Goal: Information Seeking & Learning: Learn about a topic

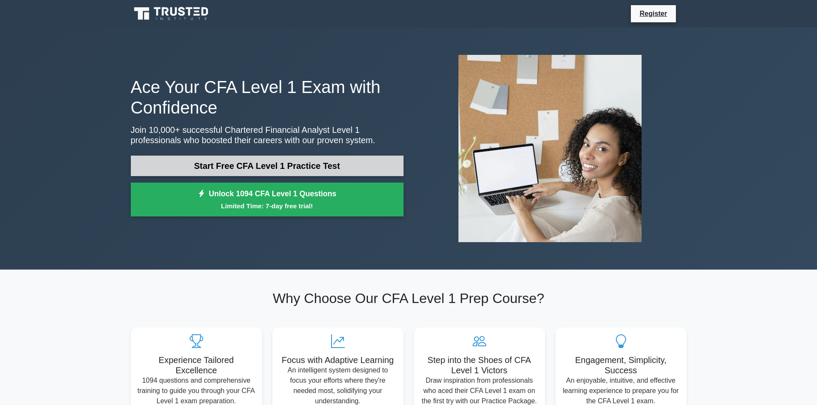
click at [252, 167] on link "Start Free CFA Level 1 Practice Test" at bounding box center [267, 166] width 273 height 21
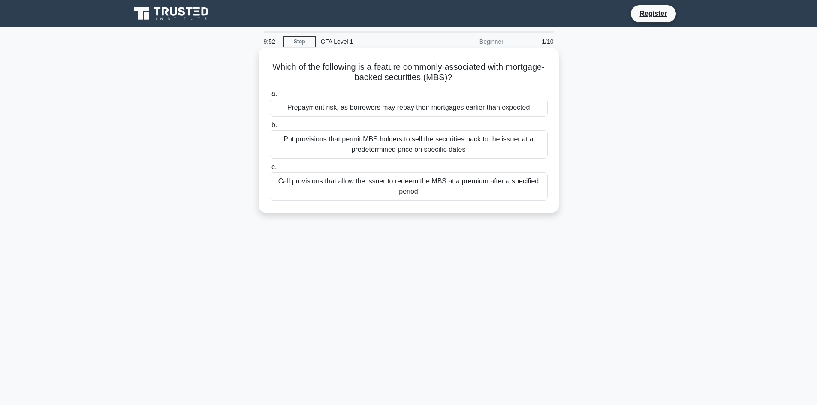
click at [510, 151] on div "Put provisions that permit MBS holders to sell the securities back to the issue…" at bounding box center [409, 144] width 278 height 28
click at [270, 128] on input "b. Put provisions that permit MBS holders to sell the securities back to the is…" at bounding box center [270, 126] width 0 height 6
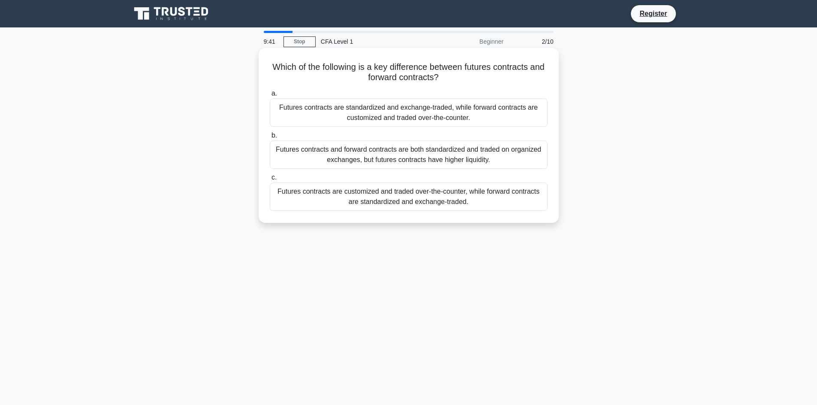
click at [467, 188] on div "Futures contracts are customized and traded over-the-counter, while forward con…" at bounding box center [409, 197] width 278 height 28
click at [270, 180] on input "c. Futures contracts are customized and traded over-the-counter, while forward …" at bounding box center [270, 178] width 0 height 6
click at [475, 160] on div "Hedge funds have more flexibility in their investment strategies and can employ…" at bounding box center [409, 155] width 278 height 28
click at [270, 138] on input "b. Hedge funds have more flexibility in their investment strategies and can emp…" at bounding box center [270, 136] width 0 height 6
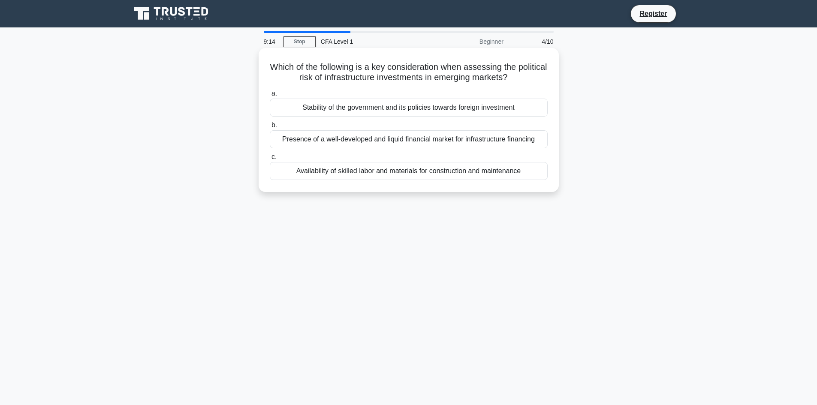
click at [447, 146] on div "Presence of a well-developed and liquid financial market for infrastructure fin…" at bounding box center [409, 139] width 278 height 18
click at [270, 128] on input "b. Presence of a well-developed and liquid financial market for infrastructure …" at bounding box center [270, 126] width 0 height 6
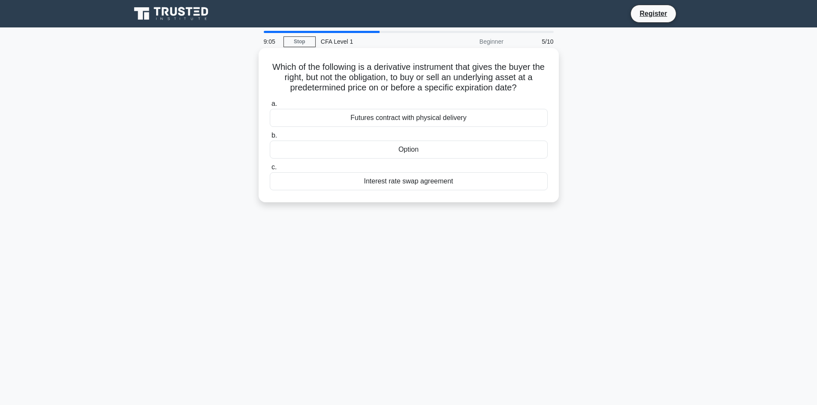
click at [435, 154] on div "Option" at bounding box center [409, 150] width 278 height 18
click at [270, 138] on input "b. Option" at bounding box center [270, 136] width 0 height 6
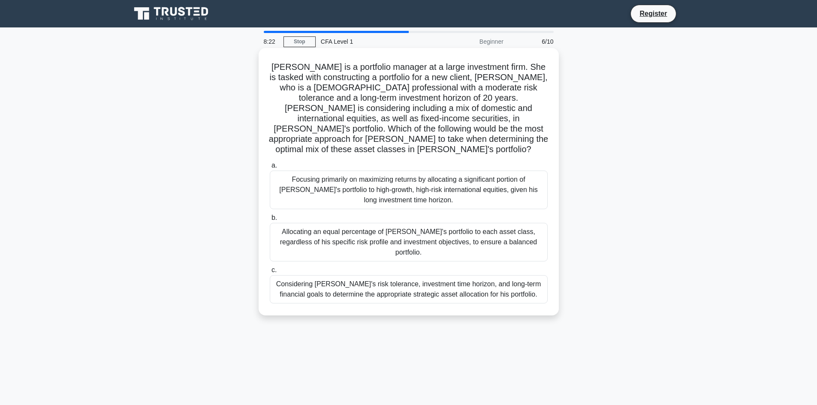
click at [506, 278] on div "Considering John's risk tolerance, investment time horizon, and long-term finan…" at bounding box center [409, 289] width 278 height 28
click at [270, 273] on input "c. Considering John's risk tolerance, investment time horizon, and long-term fi…" at bounding box center [270, 271] width 0 height 6
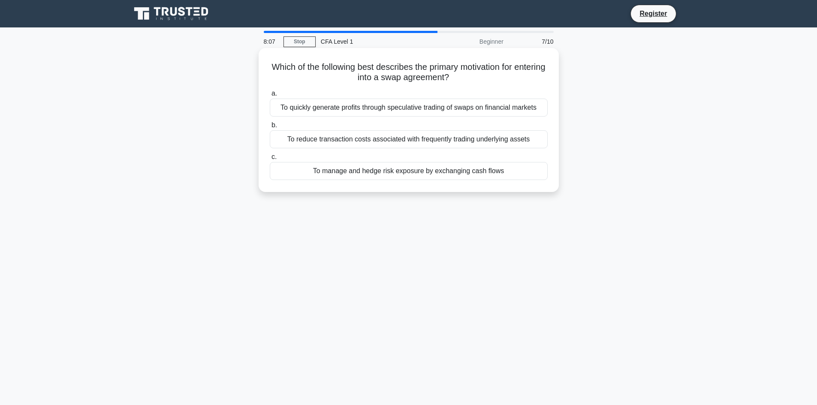
click at [507, 167] on div "To manage and hedge risk exposure by exchanging cash flows" at bounding box center [409, 171] width 278 height 18
click at [270, 160] on input "c. To manage and hedge risk exposure by exchanging cash flows" at bounding box center [270, 157] width 0 height 6
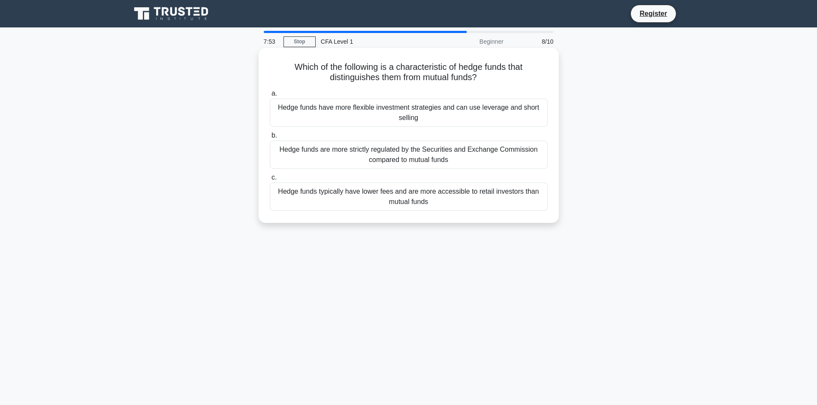
click at [513, 158] on div "Hedge funds are more strictly regulated by the Securities and Exchange Commissi…" at bounding box center [409, 155] width 278 height 28
click at [270, 138] on input "b. Hedge funds are more strictly regulated by the Securities and Exchange Commi…" at bounding box center [270, 136] width 0 height 6
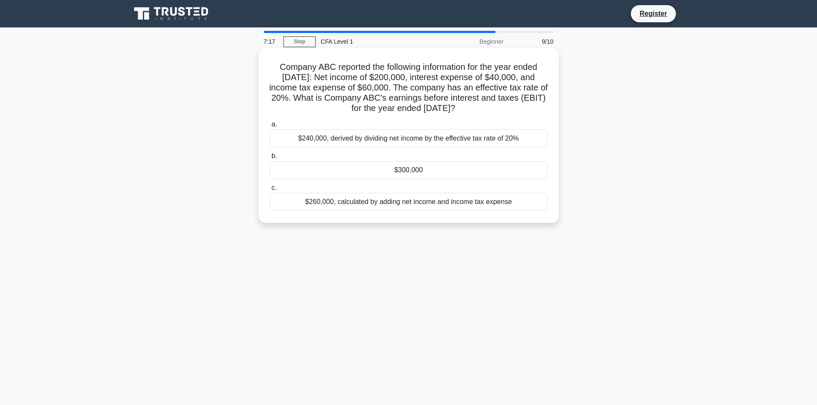
click at [507, 199] on div "$260,000, calculated by adding net income and income tax expense" at bounding box center [409, 202] width 278 height 18
click at [270, 191] on input "c. $260,000, calculated by adding net income and income tax expense" at bounding box center [270, 188] width 0 height 6
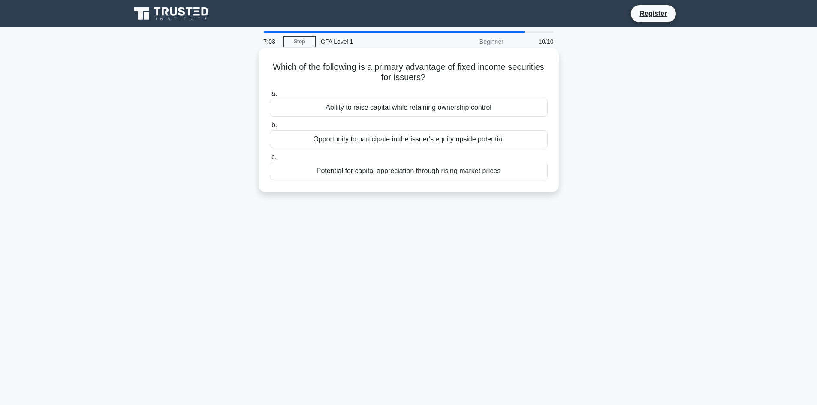
click at [502, 108] on div "Ability to raise capital while retaining ownership control" at bounding box center [409, 108] width 278 height 18
click at [270, 96] on input "a. Ability to raise capital while retaining ownership control" at bounding box center [270, 94] width 0 height 6
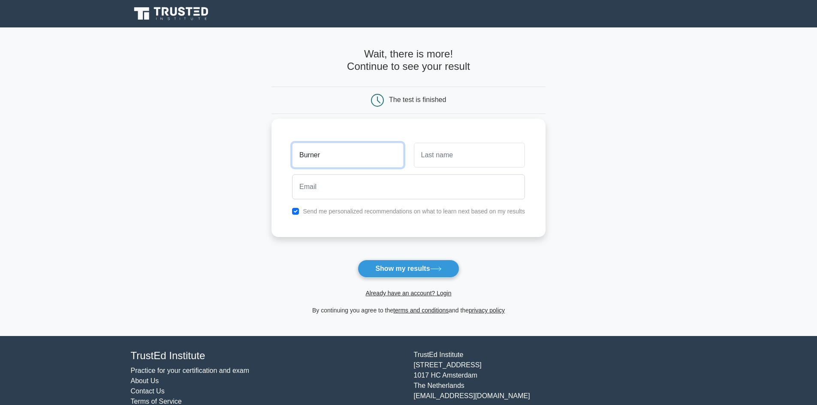
type input "Burner"
click at [491, 158] on input "text" at bounding box center [469, 155] width 111 height 25
type input "acc"
click at [442, 189] on input "email" at bounding box center [408, 186] width 233 height 25
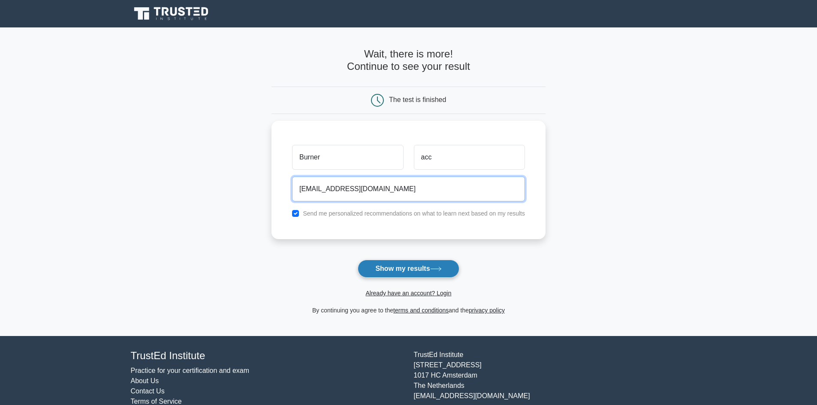
type input "burnercauseilikefreestuff12345@gmail.com"
click at [448, 268] on button "Show my results" at bounding box center [408, 269] width 101 height 18
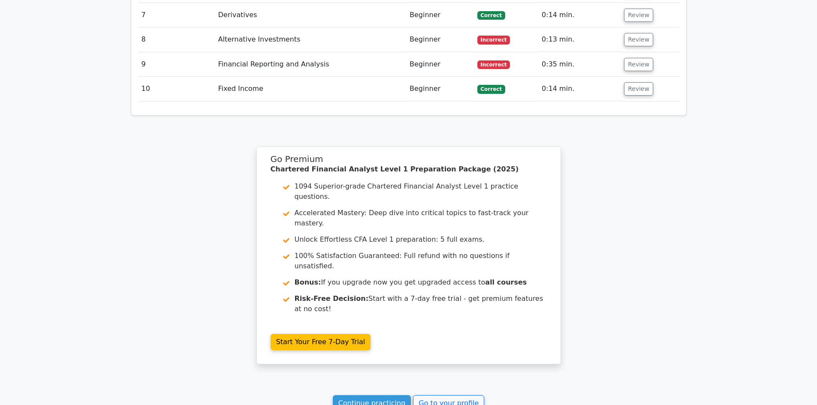
scroll to position [1200, 0]
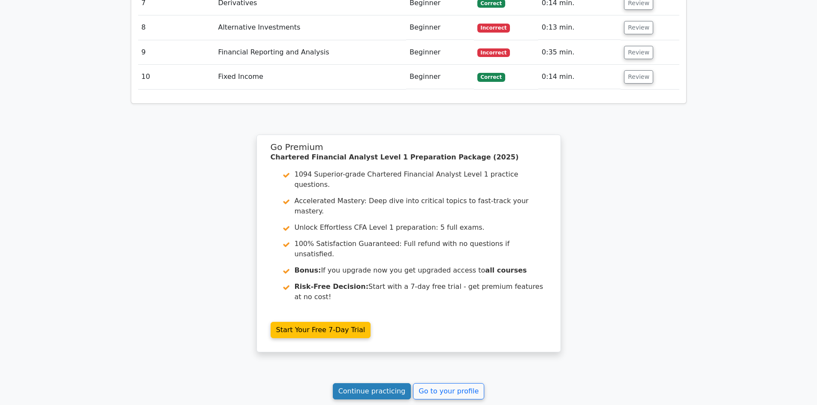
click at [386, 383] on link "Continue practicing" at bounding box center [372, 391] width 78 height 16
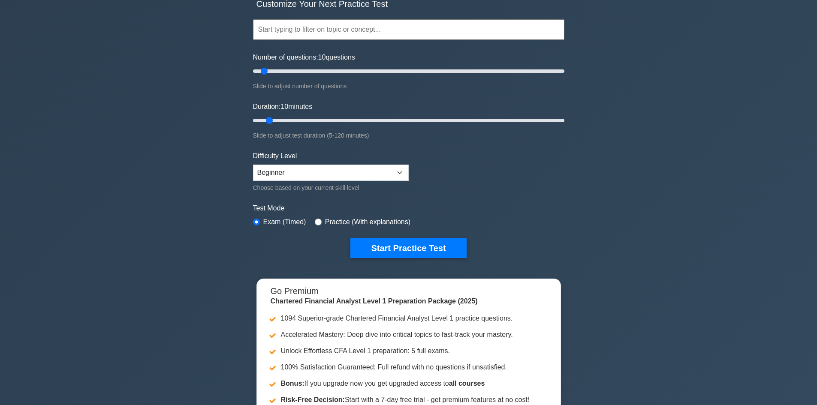
scroll to position [86, 0]
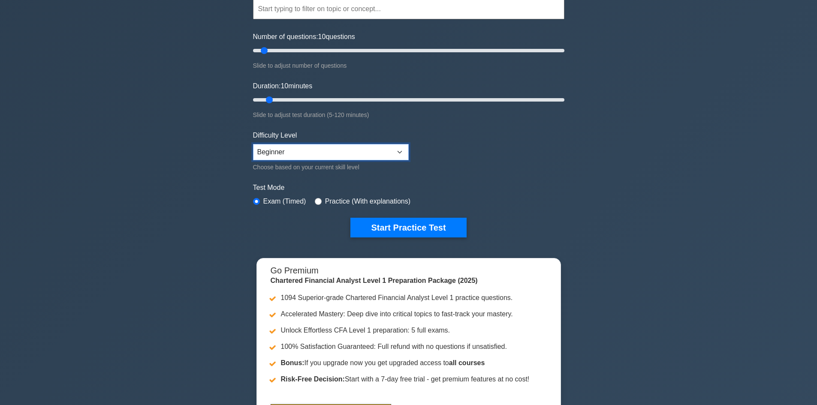
click at [391, 153] on select "Beginner Intermediate Expert" at bounding box center [331, 152] width 156 height 16
click at [315, 199] on input "radio" at bounding box center [318, 201] width 7 height 7
radio input "true"
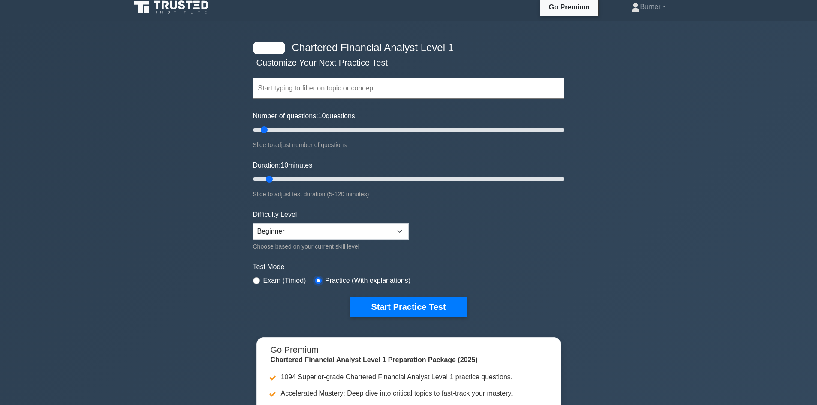
scroll to position [0, 0]
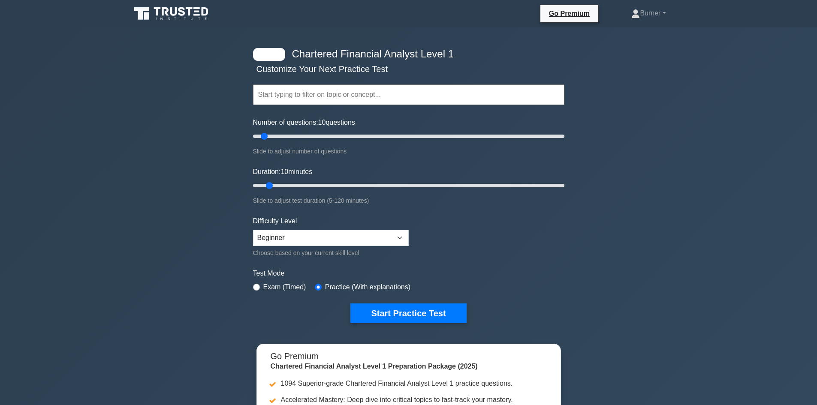
click at [325, 94] on input "text" at bounding box center [408, 94] width 311 height 21
click at [675, 131] on div "Chartered Financial Analyst Level 1 Customize Your Next Practice Test Topics Qu…" at bounding box center [408, 279] width 817 height 505
click at [493, 88] on input "text" at bounding box center [408, 94] width 311 height 21
type input "w"
click at [672, 180] on div "Chartered Financial Analyst Level 1 Customize Your Next Practice Test Topics Qu…" at bounding box center [408, 279] width 817 height 505
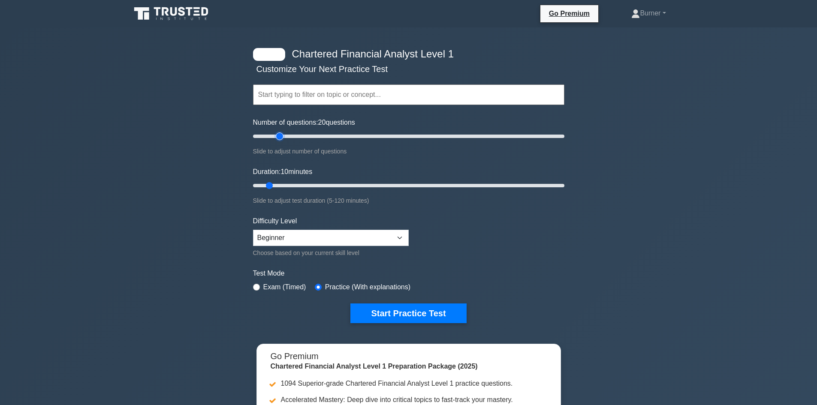
drag, startPoint x: 262, startPoint y: 134, endPoint x: 279, endPoint y: 142, distance: 18.4
type input "20"
click at [279, 141] on input "Number of questions: 20 questions" at bounding box center [408, 136] width 311 height 10
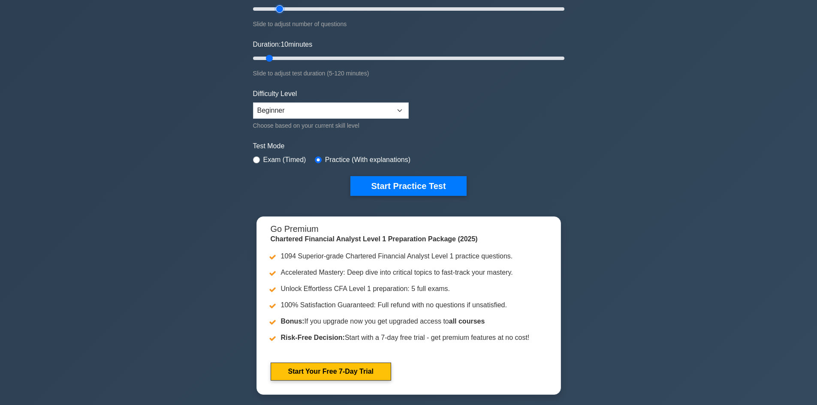
scroll to position [129, 0]
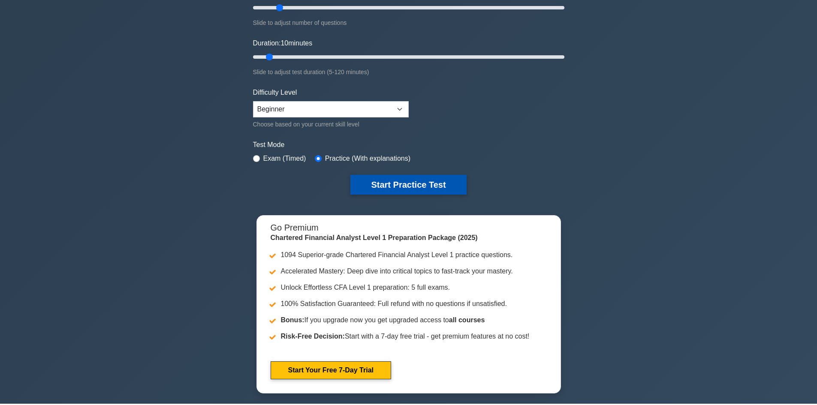
click at [412, 179] on button "Start Practice Test" at bounding box center [408, 185] width 116 height 20
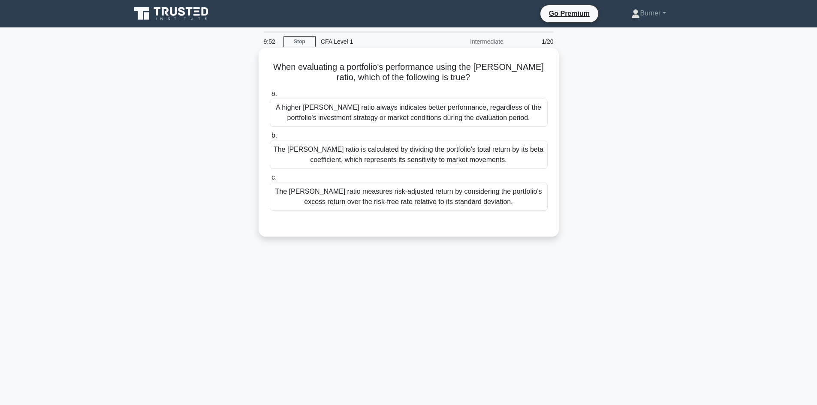
click at [507, 163] on div "The [PERSON_NAME] ratio is calculated by dividing the portfolio's total return …" at bounding box center [409, 155] width 278 height 28
click at [270, 138] on input "b. The [PERSON_NAME] ratio is calculated by dividing the portfolio's total retu…" at bounding box center [270, 136] width 0 height 6
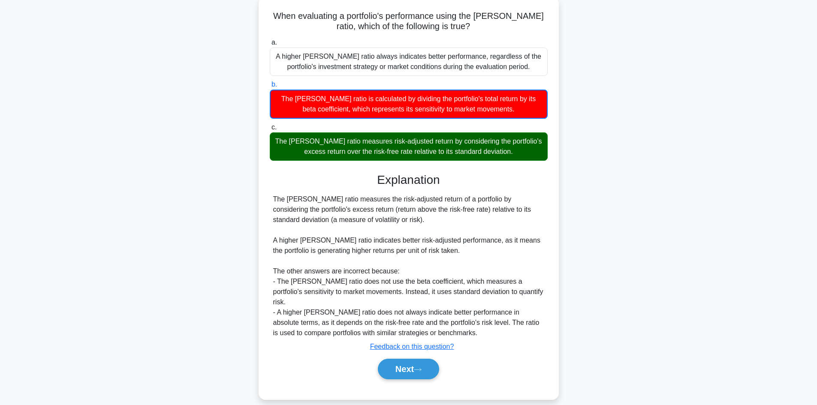
scroll to position [58, 0]
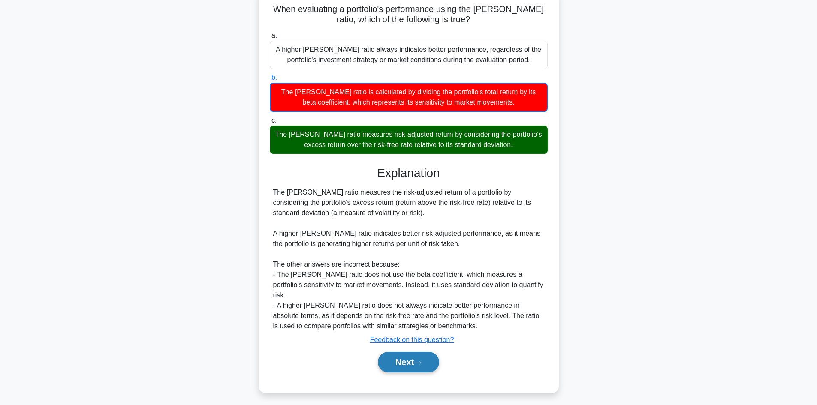
click at [415, 352] on button "Next" at bounding box center [408, 362] width 61 height 21
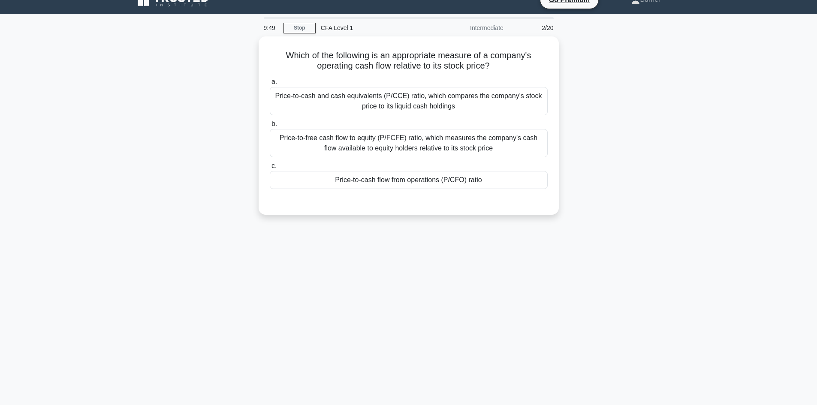
scroll to position [0, 0]
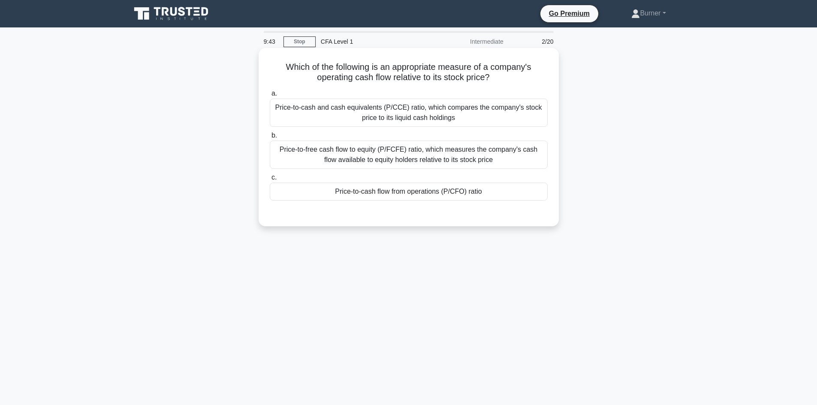
click at [490, 117] on div "Price-to-cash and cash equivalents (P/CCE) ratio, which compares the company's …" at bounding box center [409, 113] width 278 height 28
click at [270, 96] on input "a. Price-to-cash and cash equivalents (P/CCE) ratio, which compares the company…" at bounding box center [270, 94] width 0 height 6
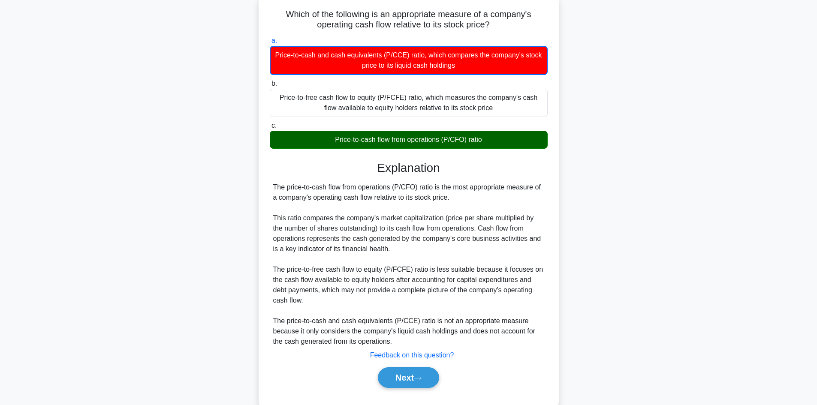
scroll to position [72, 0]
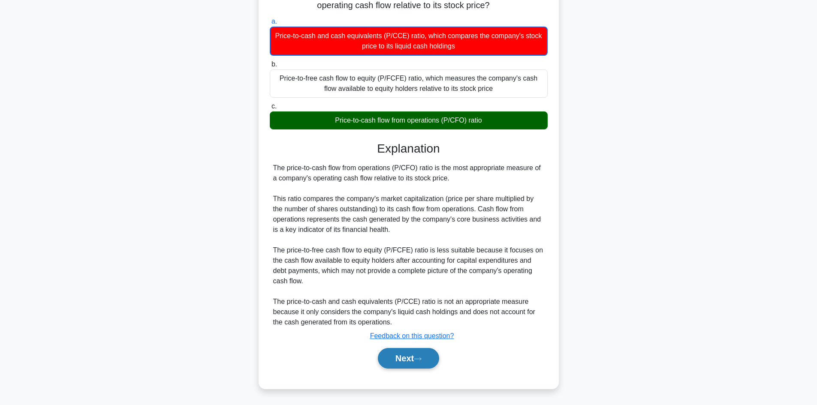
click at [417, 349] on button "Next" at bounding box center [408, 358] width 61 height 21
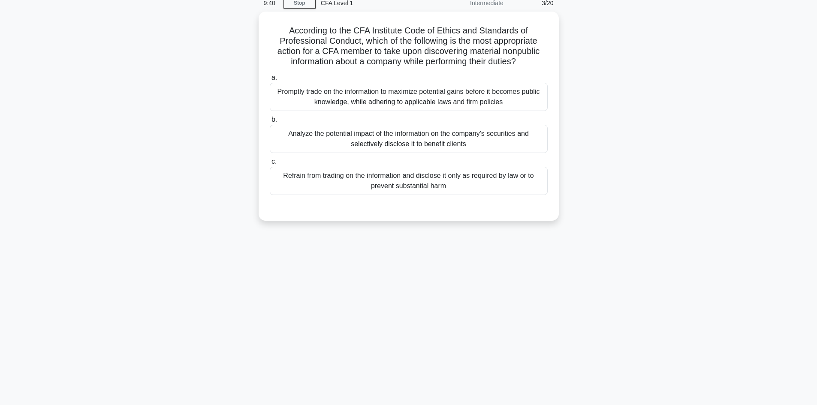
scroll to position [0, 0]
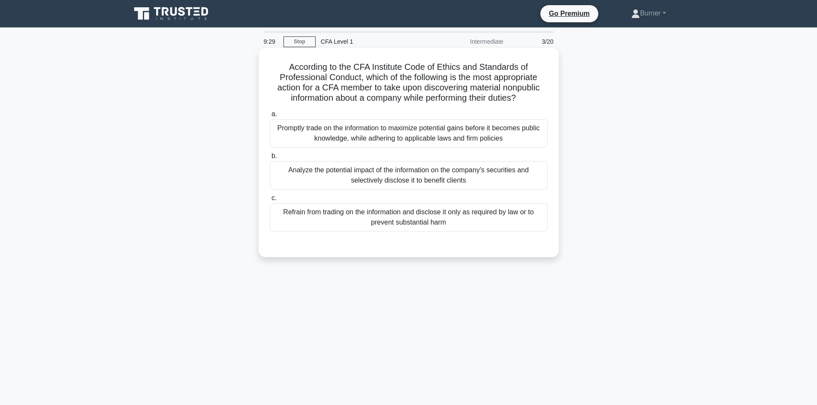
click at [512, 226] on div "Refrain from trading on the information and disclose it only as required by law…" at bounding box center [409, 217] width 278 height 28
click at [270, 201] on input "c. Refrain from trading on the information and disclose it only as required by …" at bounding box center [270, 198] width 0 height 6
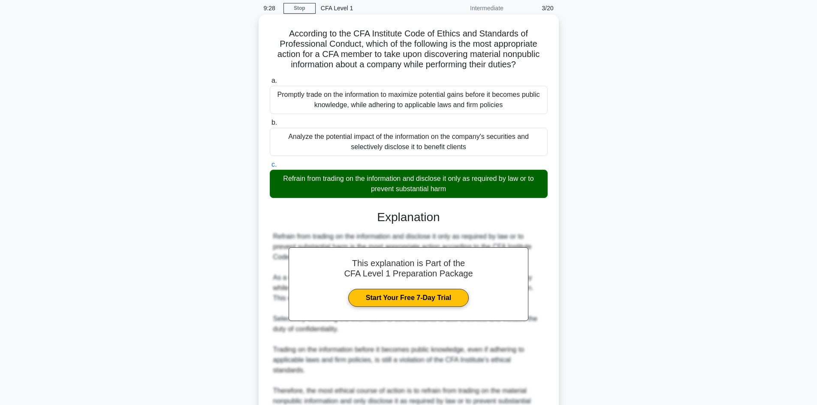
scroll to position [113, 0]
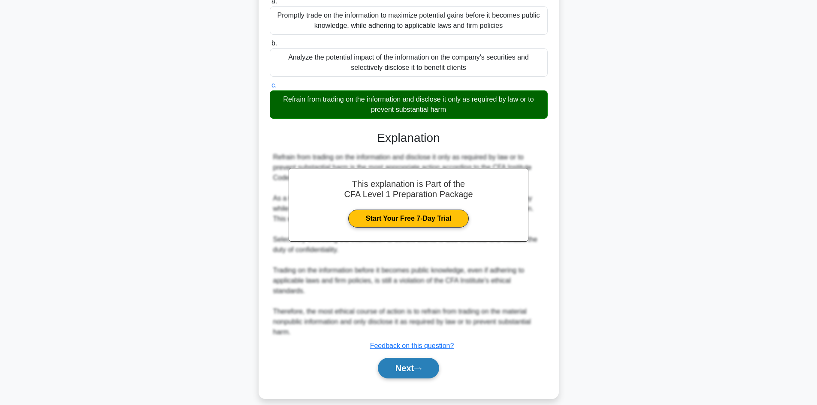
click at [420, 367] on icon at bounding box center [418, 369] width 8 height 5
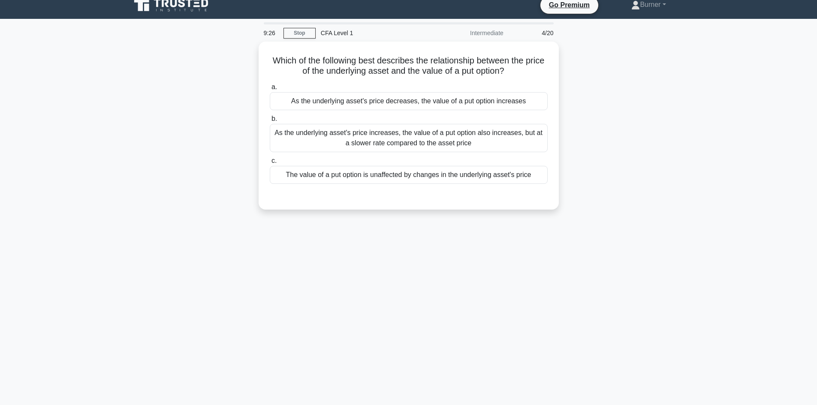
scroll to position [0, 0]
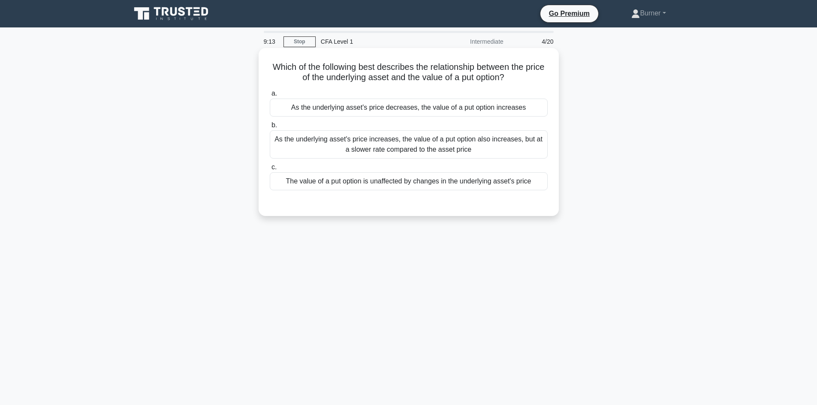
click at [493, 153] on div "As the underlying asset's price increases, the value of a put option also incre…" at bounding box center [409, 144] width 278 height 28
click at [270, 128] on input "b. As the underlying asset's price increases, the value of a put option also in…" at bounding box center [270, 126] width 0 height 6
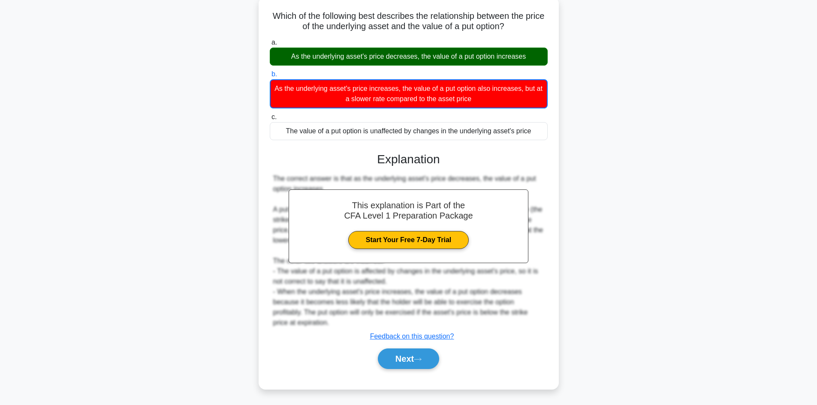
scroll to position [58, 0]
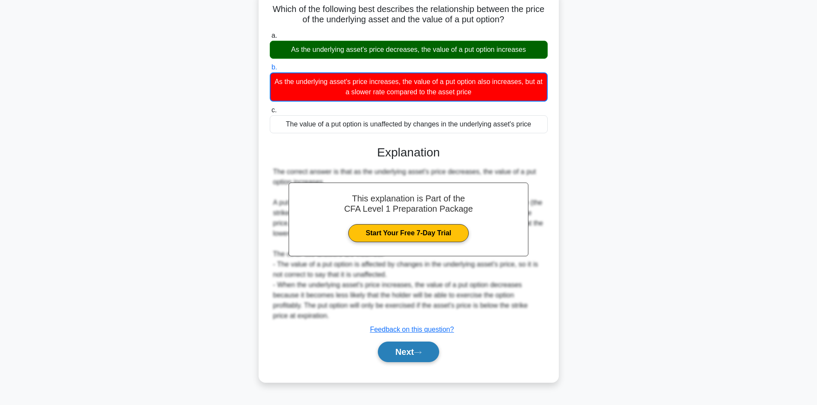
click at [401, 350] on button "Next" at bounding box center [408, 352] width 61 height 21
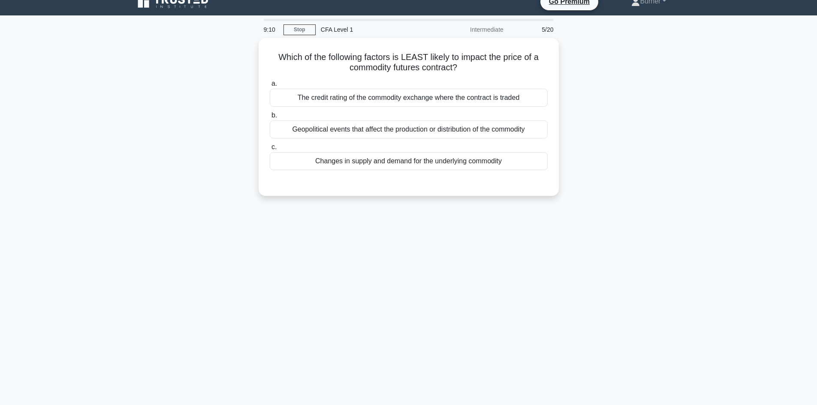
scroll to position [0, 0]
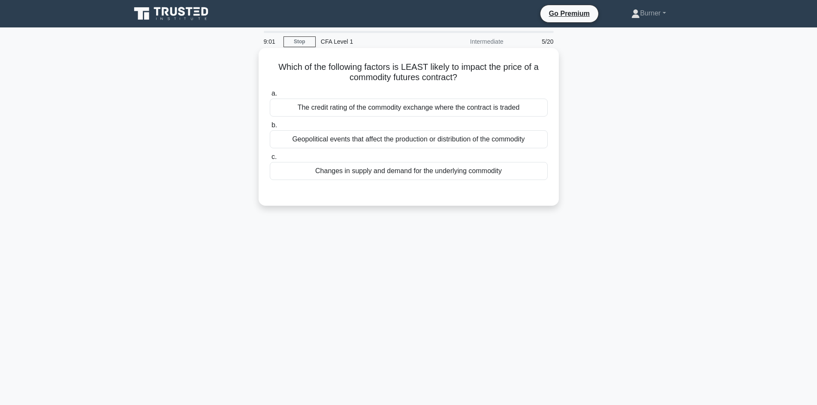
click at [498, 139] on div "Geopolitical events that affect the production or distribution of the commodity" at bounding box center [409, 139] width 278 height 18
click at [270, 128] on input "b. Geopolitical events that affect the production or distribution of the commod…" at bounding box center [270, 126] width 0 height 6
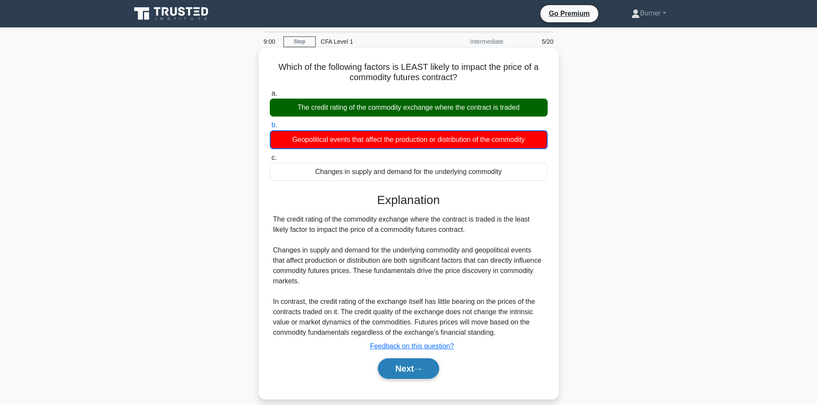
click at [432, 365] on button "Next" at bounding box center [408, 368] width 61 height 21
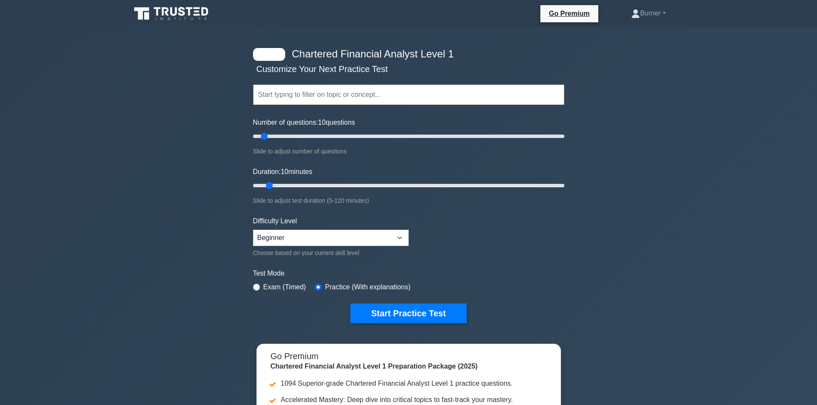
click at [710, 132] on div "Chartered Financial Analyst Level 1 Customize Your Next Practice Test Topics Qu…" at bounding box center [408, 279] width 817 height 505
click at [659, 9] on link "Burner" at bounding box center [648, 13] width 75 height 17
click at [727, 96] on div "Chartered Financial Analyst Level 1 Customize Your Next Practice Test Topics Qu…" at bounding box center [408, 279] width 817 height 505
click at [268, 55] on div at bounding box center [269, 54] width 32 height 13
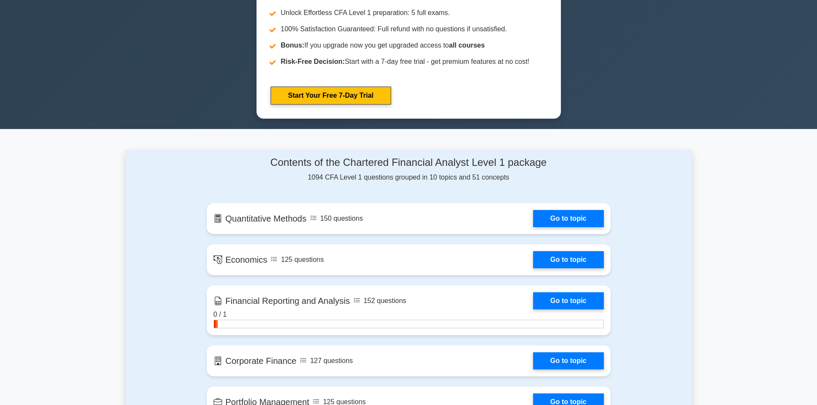
scroll to position [300, 0]
